Goal: Transaction & Acquisition: Book appointment/travel/reservation

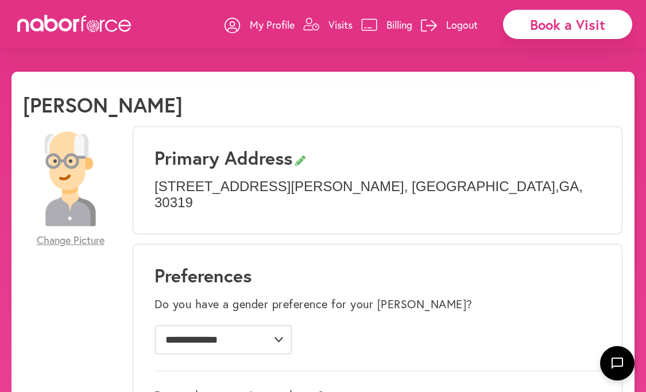
click at [340, 26] on p "Visits" at bounding box center [340, 25] width 24 height 14
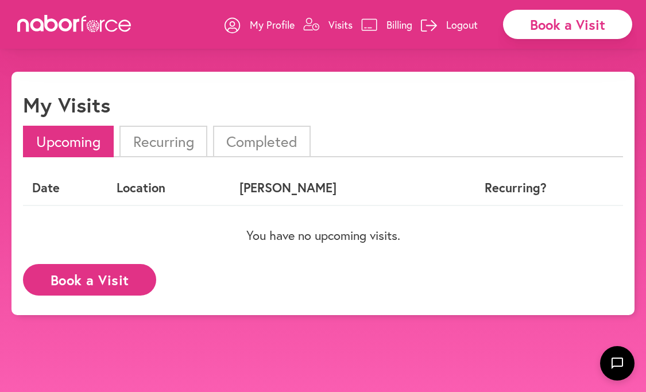
click at [122, 278] on button "Book a Visit" at bounding box center [89, 280] width 133 height 32
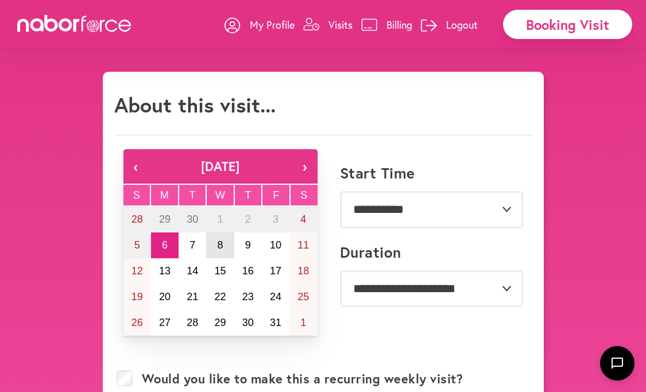
click at [219, 246] on abbr "8" at bounding box center [220, 244] width 6 height 11
click at [335, 25] on p "Visits" at bounding box center [340, 25] width 24 height 14
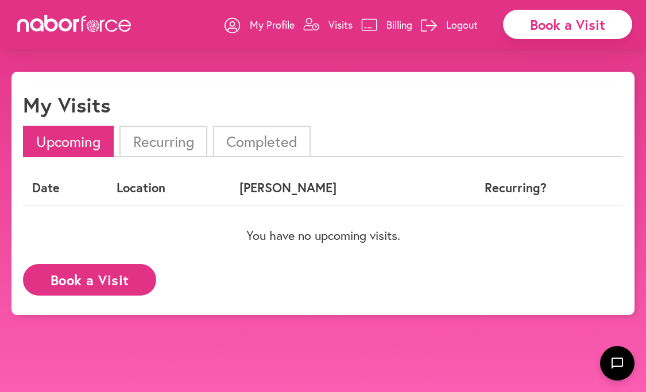
click at [110, 286] on button "Book a Visit" at bounding box center [89, 280] width 133 height 32
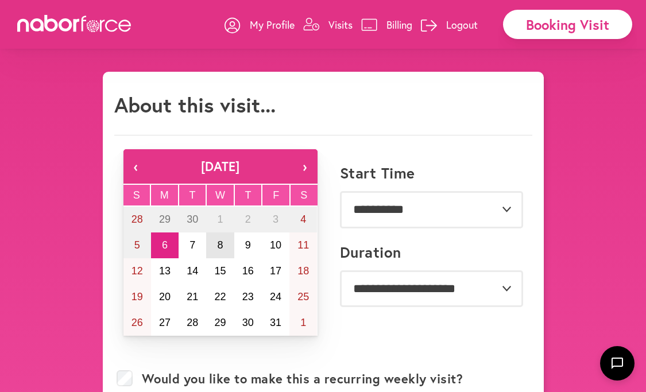
click at [218, 246] on abbr "8" at bounding box center [220, 244] width 6 height 11
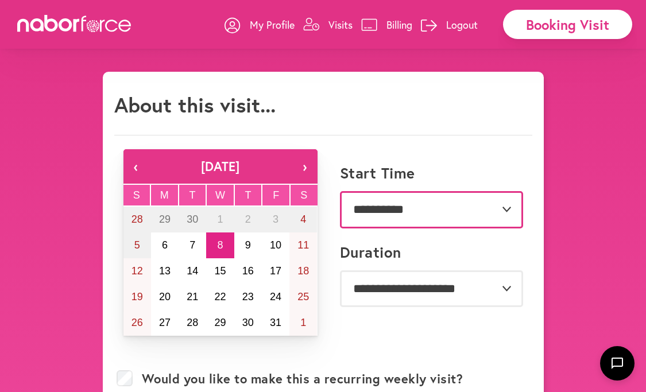
select select "********"
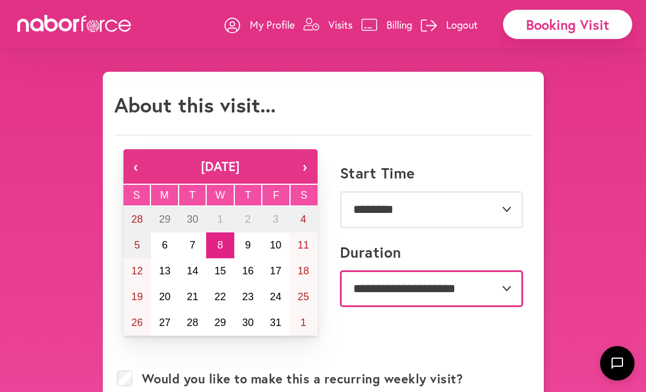
select select "***"
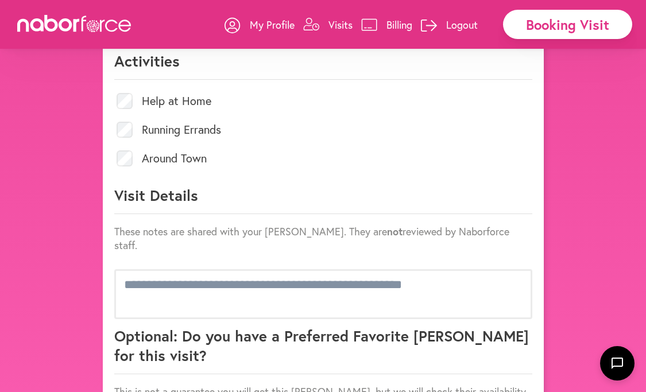
scroll to position [520, 0]
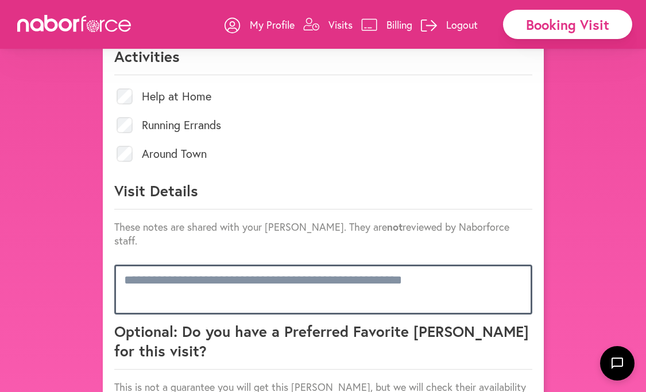
click at [123, 265] on textarea at bounding box center [323, 289] width 418 height 49
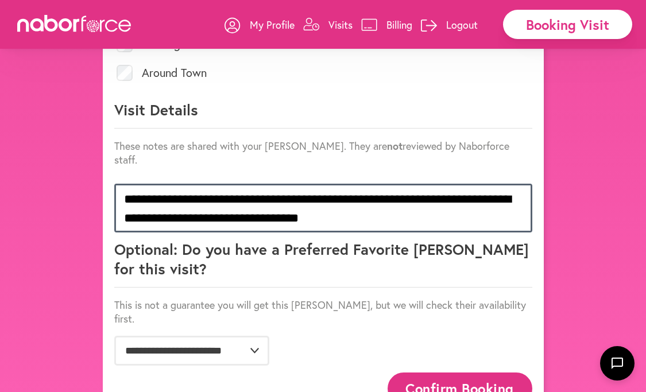
scroll to position [601, 0]
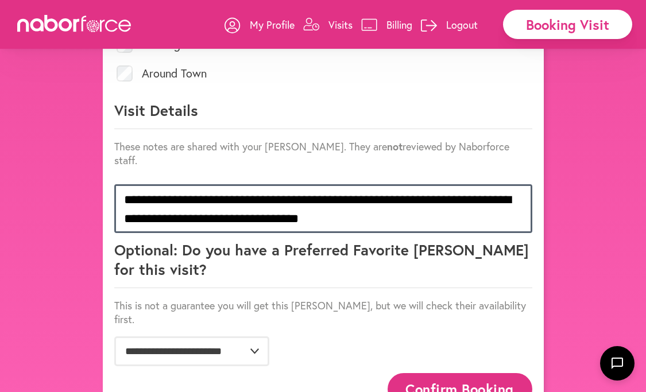
type textarea "**********"
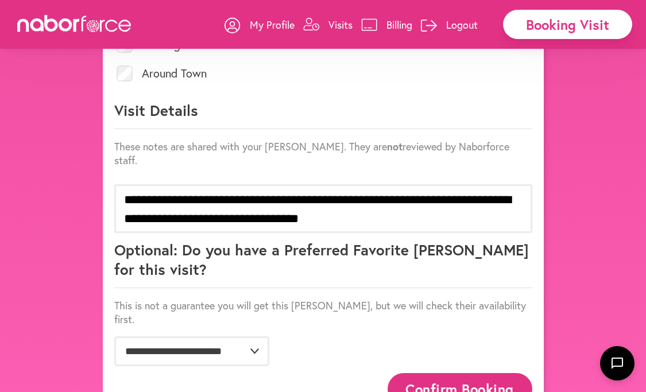
click at [463, 373] on button "Confirm Booking" at bounding box center [459, 389] width 145 height 32
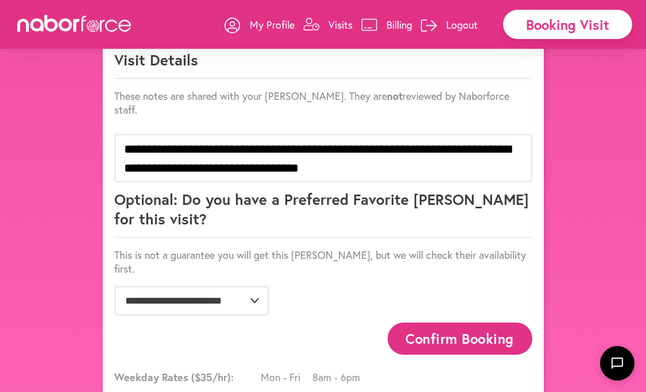
scroll to position [694, 0]
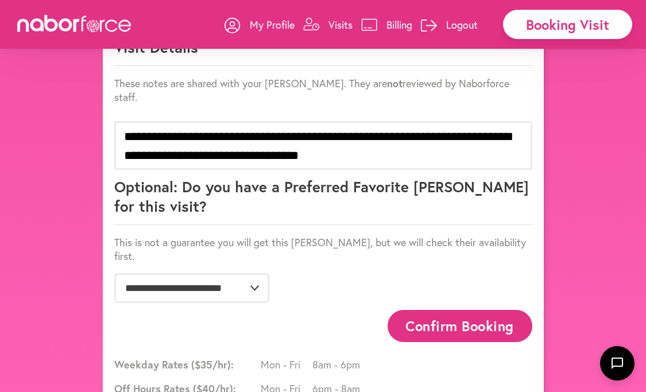
click at [465, 310] on button "Confirm Booking" at bounding box center [459, 326] width 145 height 32
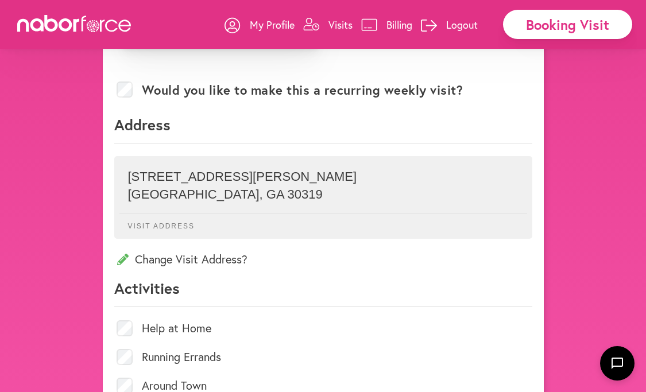
scroll to position [290, 0]
